Goal: Communication & Community: Answer question/provide support

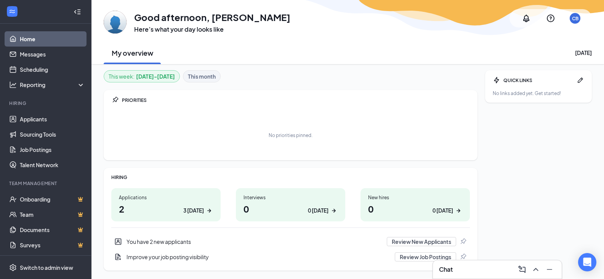
click at [167, 210] on h1 "2 3 today" at bounding box center [166, 208] width 94 height 13
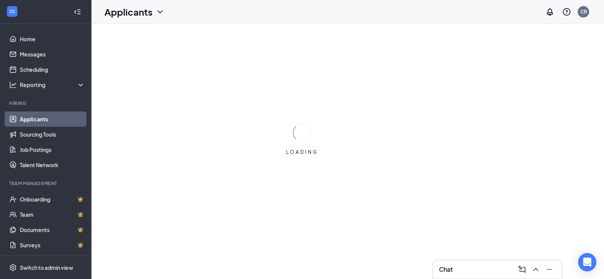
click at [586, 9] on div "CB" at bounding box center [584, 11] width 6 height 6
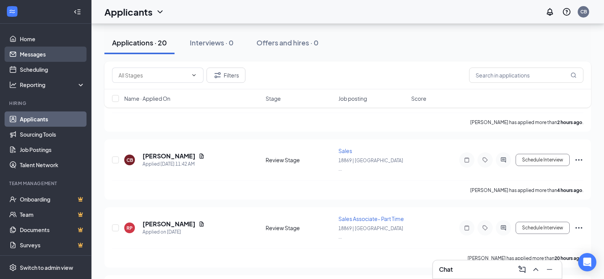
click at [34, 57] on link "Messages" at bounding box center [52, 54] width 65 height 15
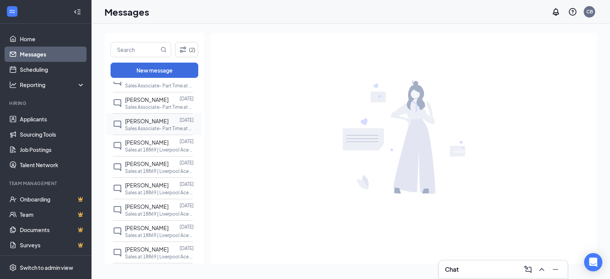
scroll to position [76, 0]
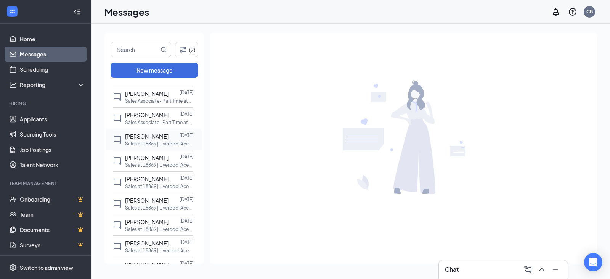
click at [141, 147] on p "Sales at 18869 | Liverpool Ace Hardware" at bounding box center [159, 143] width 69 height 6
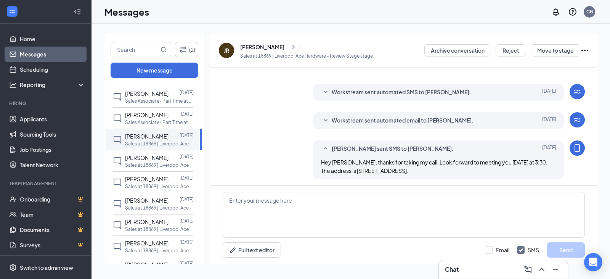
scroll to position [89, 0]
click at [250, 44] on div "[PERSON_NAME]" at bounding box center [262, 47] width 44 height 8
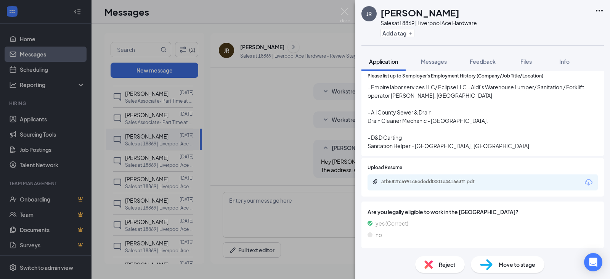
scroll to position [381, 0]
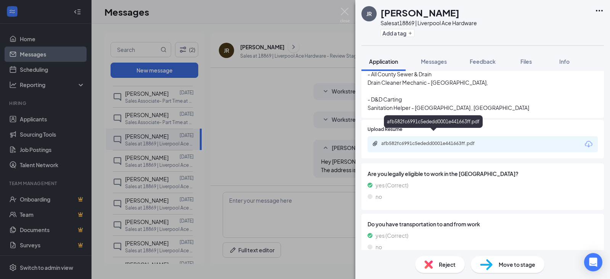
click at [408, 140] on div "afb582fc6991c5ededd0001e441663ff.pdf" at bounding box center [434, 143] width 107 height 6
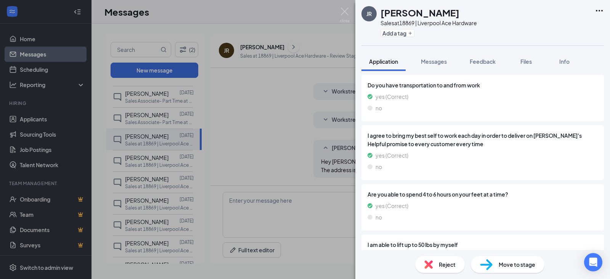
scroll to position [534, 0]
